Goal: Find specific page/section: Find specific page/section

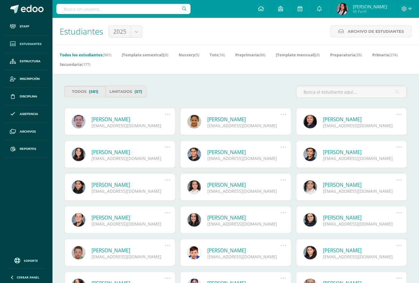
click at [114, 12] on input "text" at bounding box center [123, 9] width 134 height 10
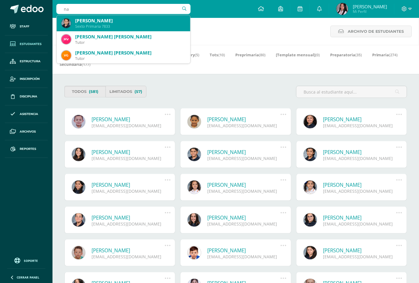
type input "n"
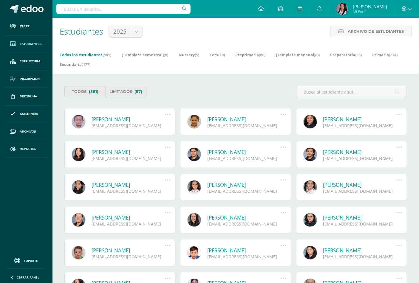
click at [138, 5] on input "text" at bounding box center [123, 9] width 134 height 10
click at [152, 10] on input "text" at bounding box center [123, 9] width 134 height 10
type input "nata"
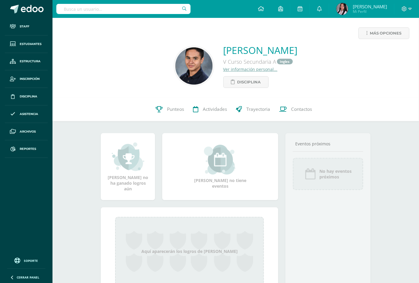
click at [67, 7] on input "text" at bounding box center [123, 9] width 134 height 10
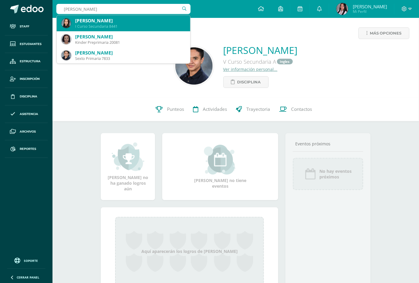
type input "natalia morales"
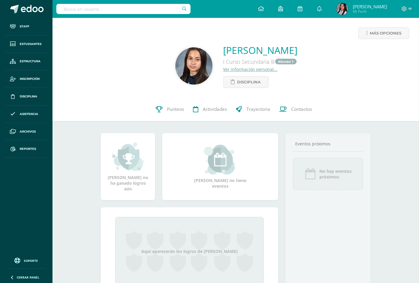
click at [117, 11] on input "text" at bounding box center [123, 9] width 134 height 10
type input "valentina arzú"
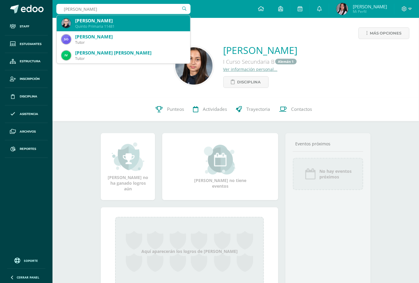
click at [117, 18] on div "Valentina Arzú García" at bounding box center [130, 21] width 110 height 6
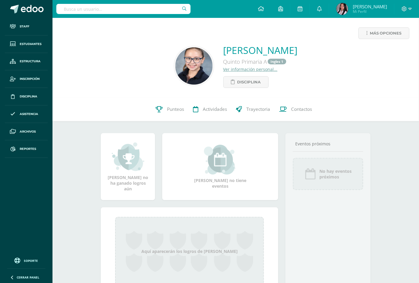
click at [105, 7] on input "text" at bounding box center [123, 9] width 134 height 10
type input "rigoberto velasco"
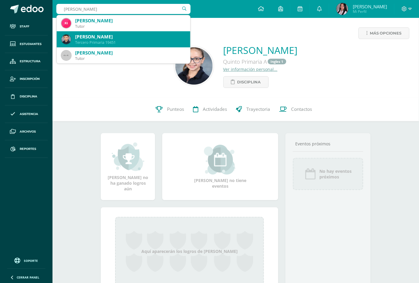
click at [103, 39] on div "[PERSON_NAME]" at bounding box center [130, 37] width 110 height 6
